Goal: Transaction & Acquisition: Subscribe to service/newsletter

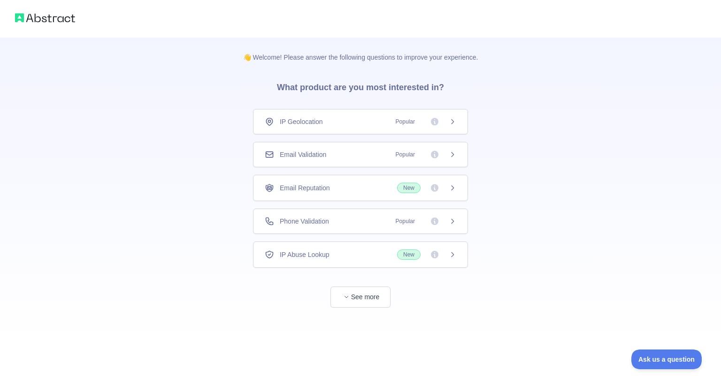
click at [336, 160] on div "Email Validation Popular" at bounding box center [360, 154] width 215 height 25
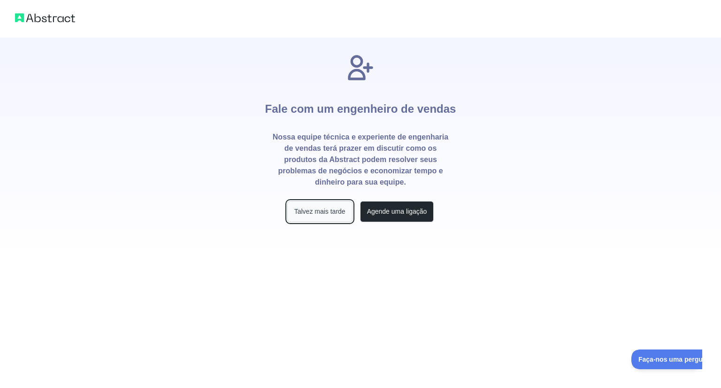
click at [329, 215] on font "Talvez mais tarde" at bounding box center [319, 212] width 51 height 8
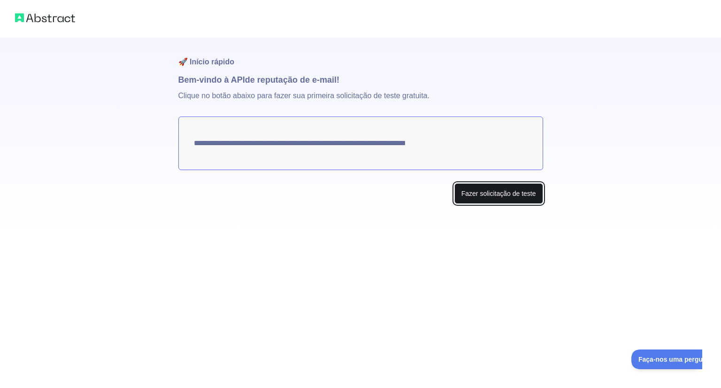
click at [537, 199] on button "Fazer solicitação de teste" at bounding box center [499, 193] width 89 height 21
click at [491, 196] on button "Make test request" at bounding box center [510, 193] width 66 height 21
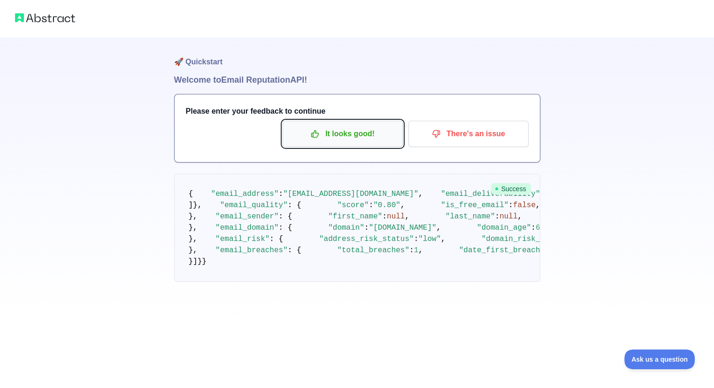
click at [359, 138] on p "It looks good!" at bounding box center [343, 134] width 106 height 16
